Goal: Task Accomplishment & Management: Use online tool/utility

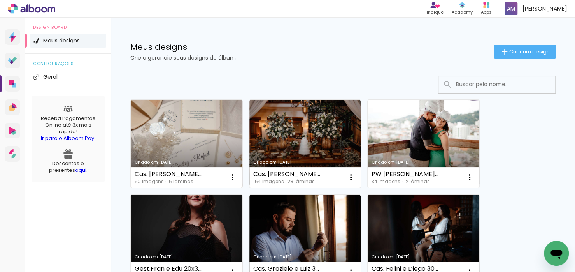
click at [178, 123] on link "Criado em [DATE]" at bounding box center [187, 144] width 112 height 88
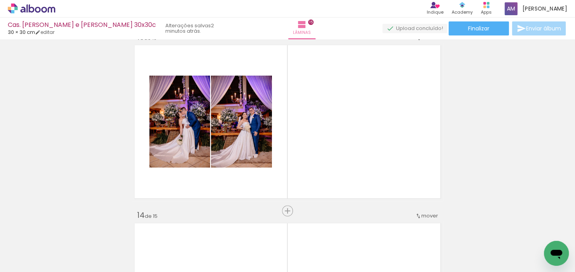
scroll to position [2158, 0]
